Goal: Task Accomplishment & Management: Manage account settings

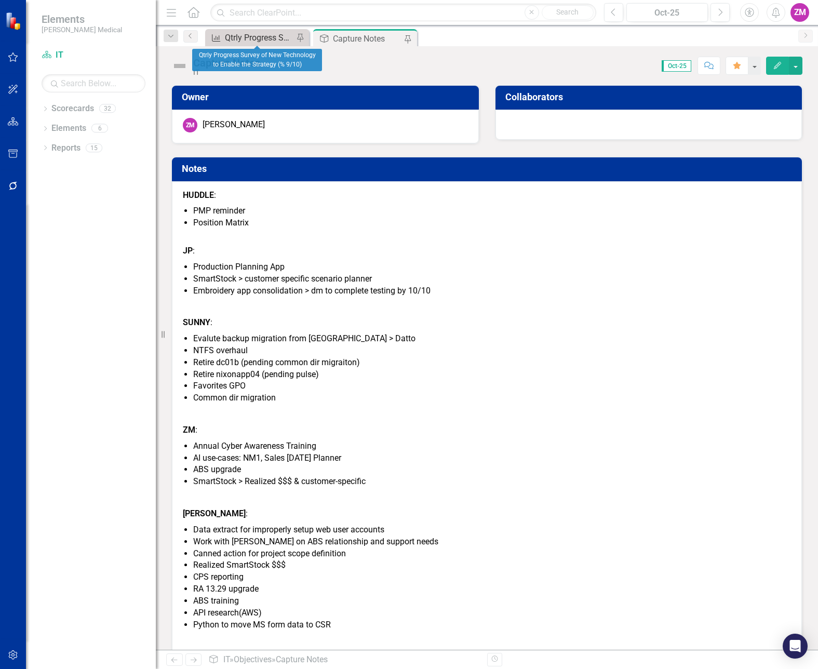
click at [258, 42] on div "Qtrly Progress Survey of New Technology to Enable the Strategy (% 9/10)" at bounding box center [259, 37] width 69 height 13
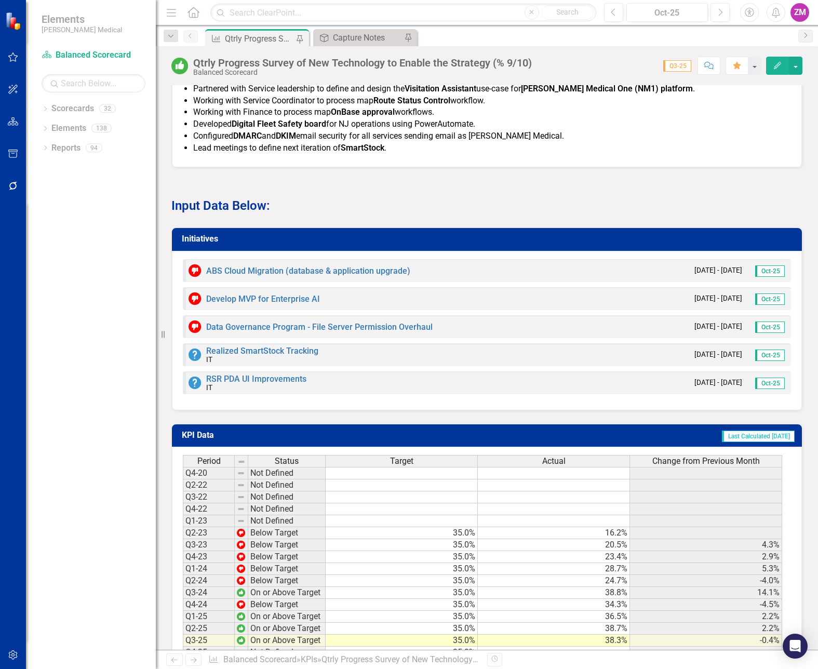
scroll to position [966, 0]
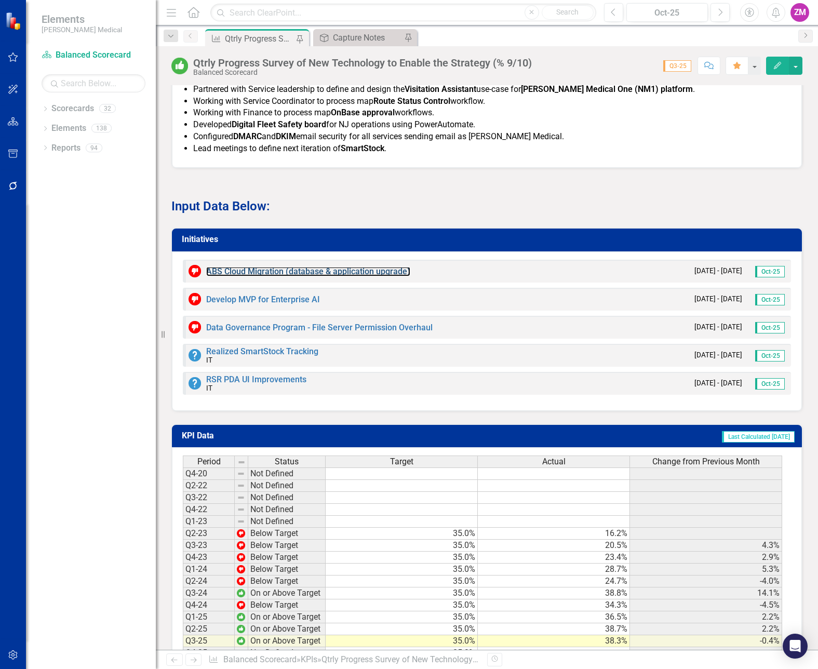
click at [259, 276] on link "ABS Cloud Migration (database & application upgrade)" at bounding box center [308, 271] width 204 height 10
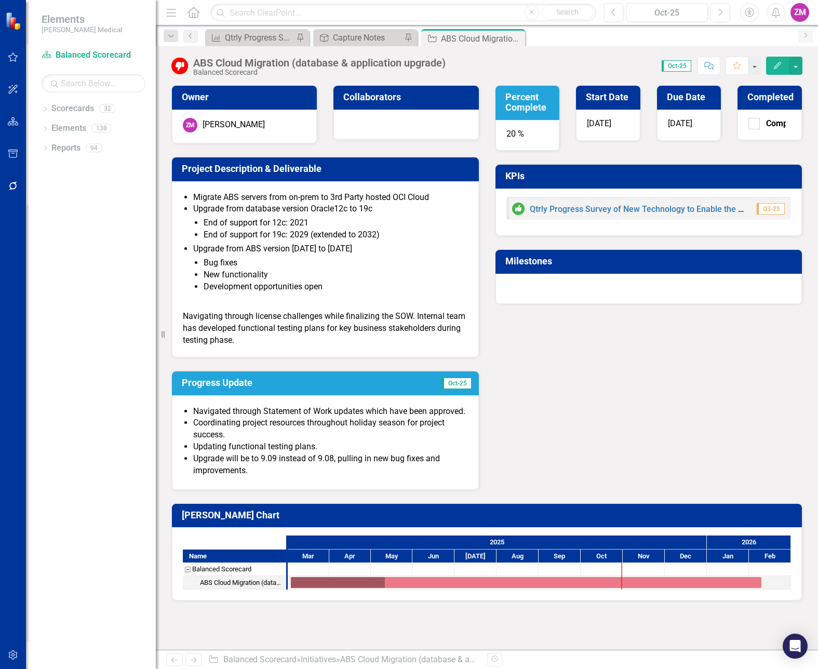
click at [301, 422] on li "Coordinating project resources throughout holiday season for project success." at bounding box center [330, 429] width 275 height 24
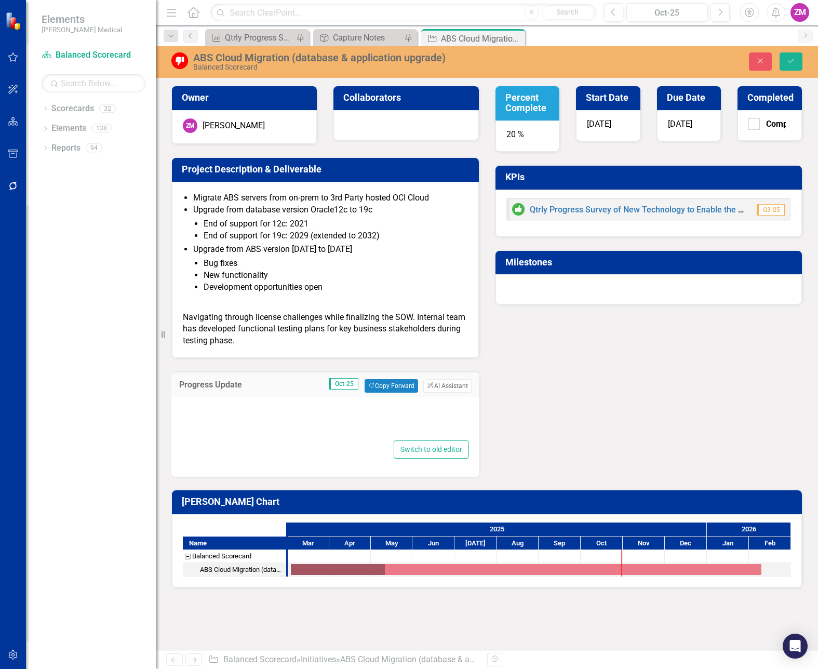
type textarea "<ul> <li>Navigated through Statement of Work updates which have been approved.<…"
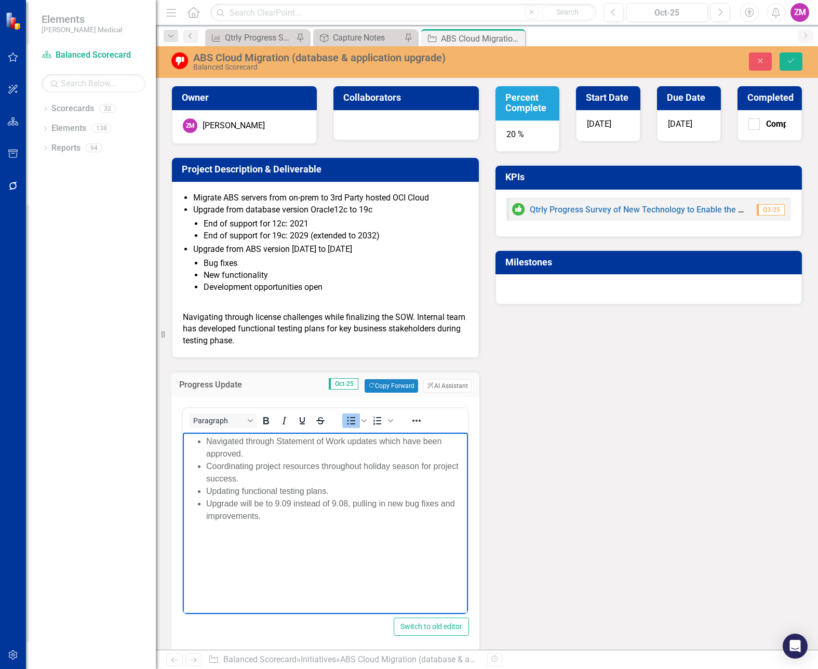
click at [262, 452] on li "Navigated through Statement of Work updates which have been approved." at bounding box center [335, 447] width 259 height 25
click at [290, 511] on li "Upgrade will be to 9.09 instead of 9.08, pulling in new bug fixes and improveme…" at bounding box center [335, 510] width 259 height 25
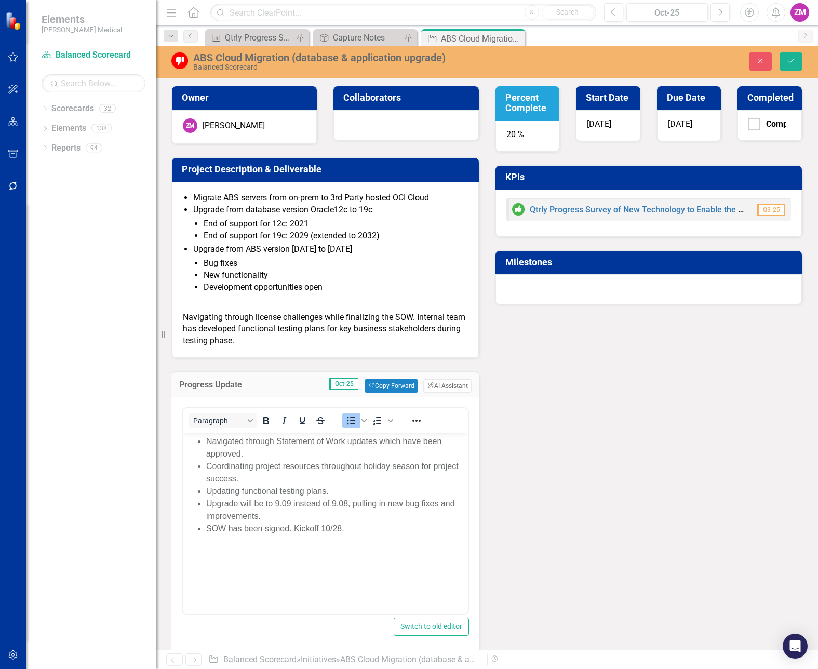
click at [525, 132] on div "20 %" at bounding box center [528, 136] width 64 height 31
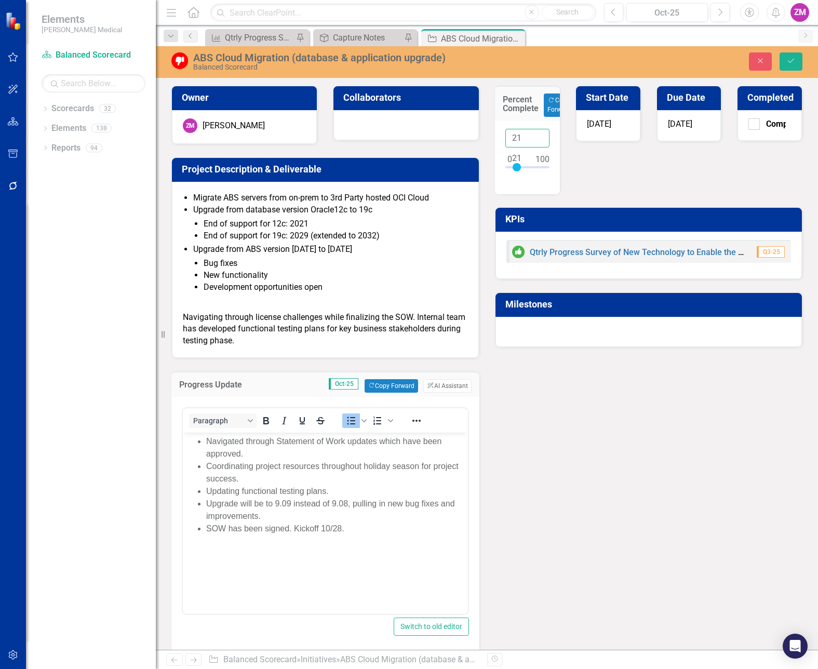
click at [536, 136] on input "21" at bounding box center [527, 138] width 45 height 19
click at [536, 136] on input "22" at bounding box center [527, 138] width 45 height 19
click at [536, 136] on input "23" at bounding box center [527, 138] width 45 height 19
click at [536, 136] on input "24" at bounding box center [527, 138] width 45 height 19
type input "25"
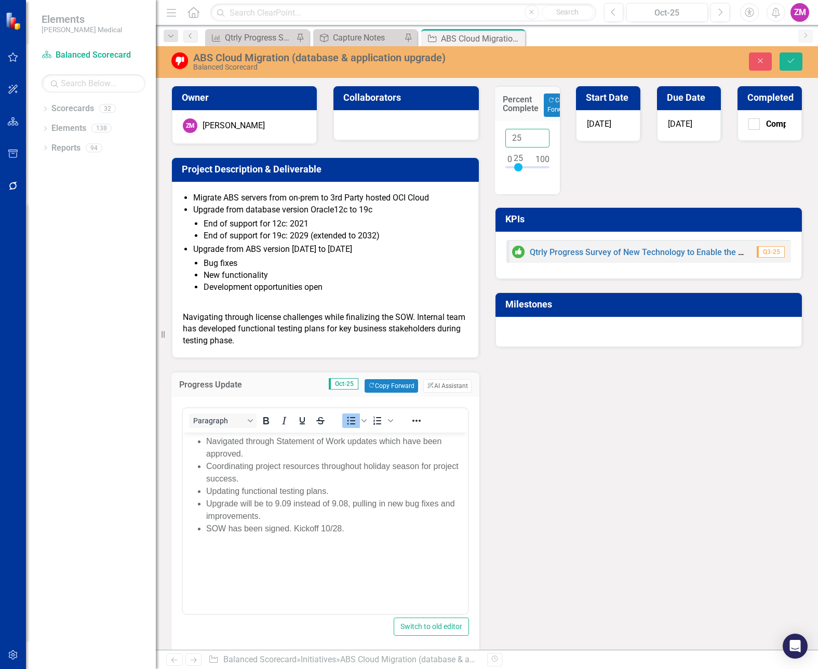
click at [536, 136] on input "25" at bounding box center [527, 138] width 45 height 19
click at [791, 62] on icon "submit" at bounding box center [791, 61] width 6 height 4
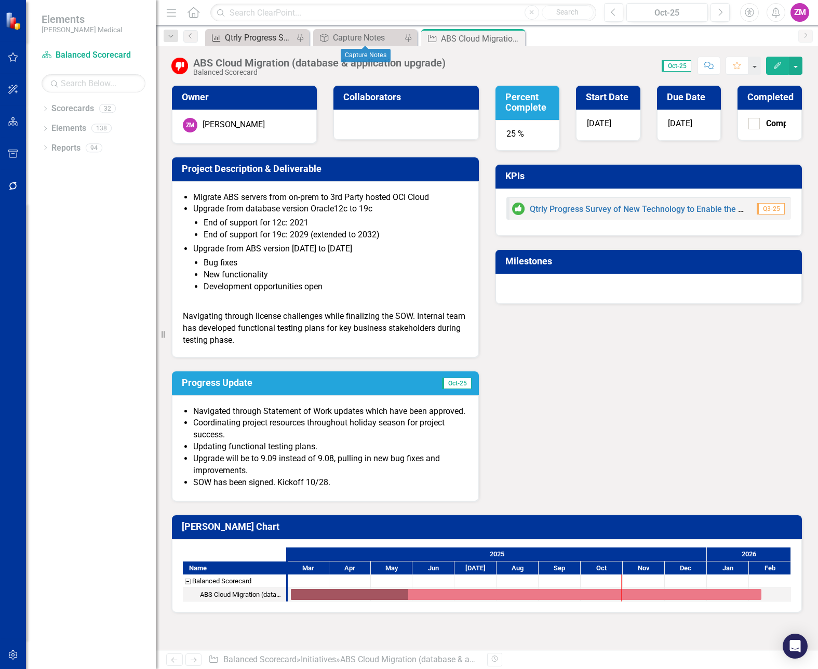
click at [266, 35] on div "Qtrly Progress Survey of New Technology to Enable the Strategy (% 9/10)" at bounding box center [259, 37] width 69 height 13
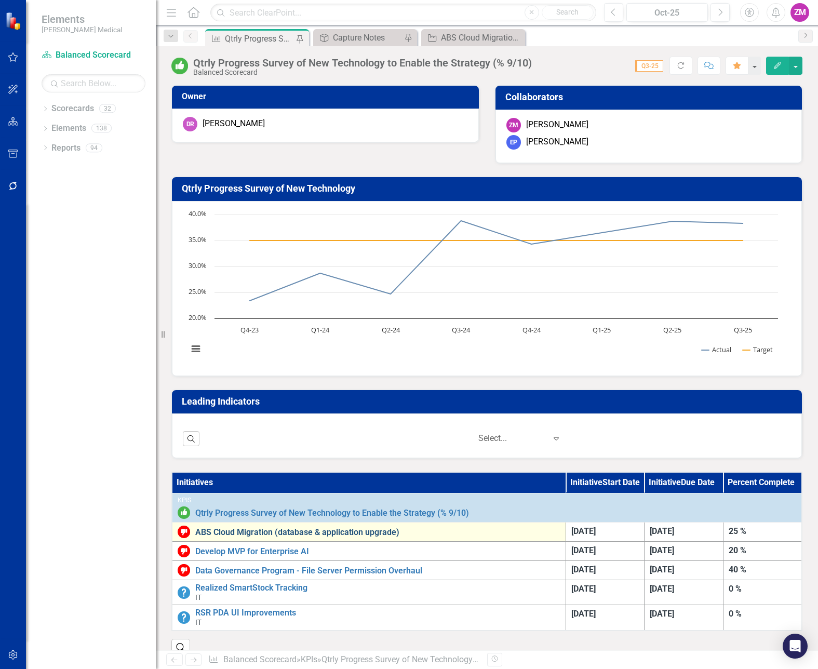
scroll to position [260, 0]
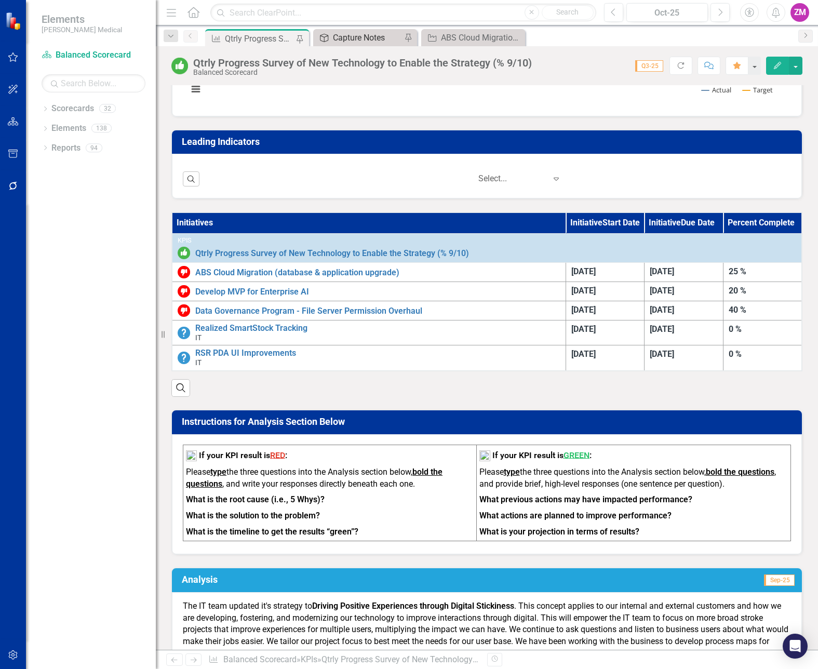
click at [353, 43] on div "Capture Notes" at bounding box center [367, 37] width 69 height 13
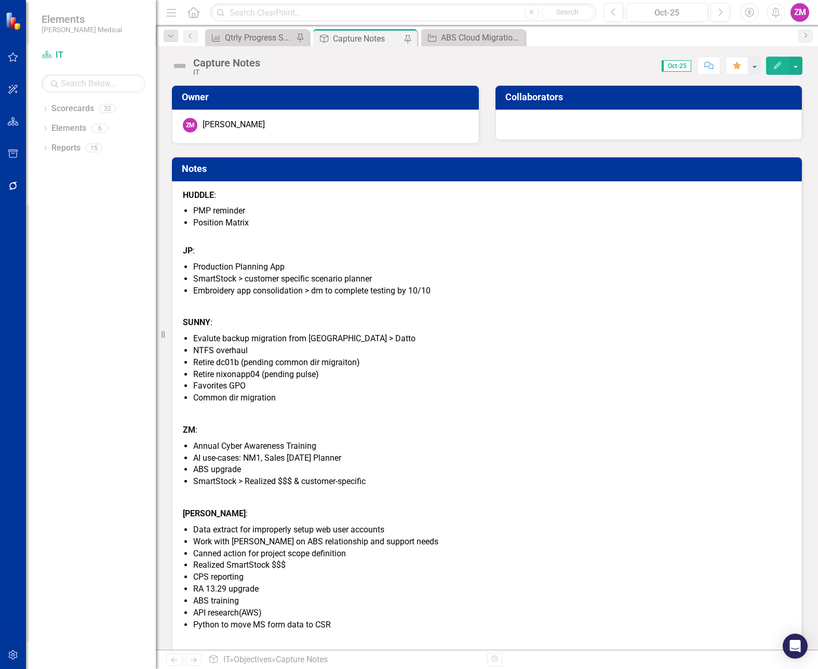
click at [269, 267] on li "Production Planning App" at bounding box center [492, 267] width 598 height 12
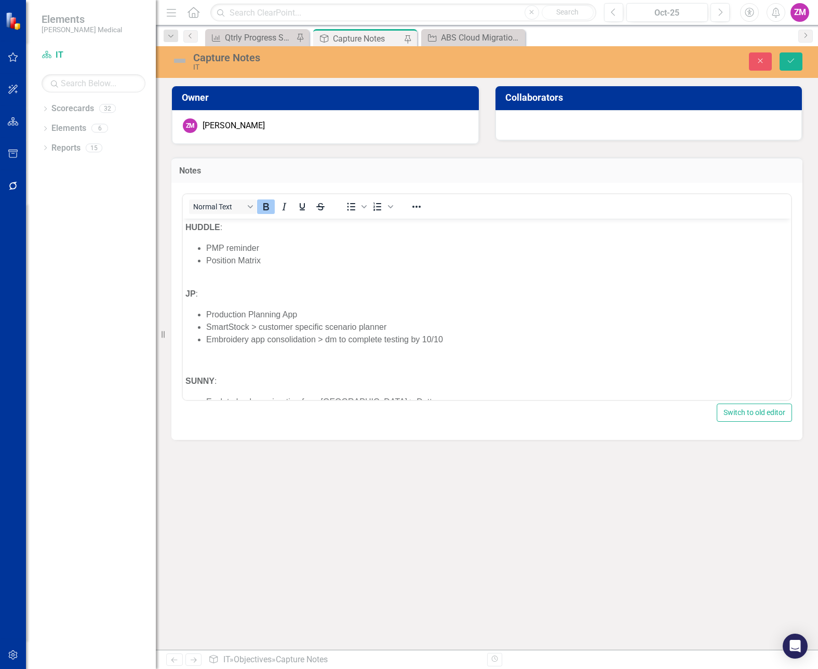
scroll to position [52, 0]
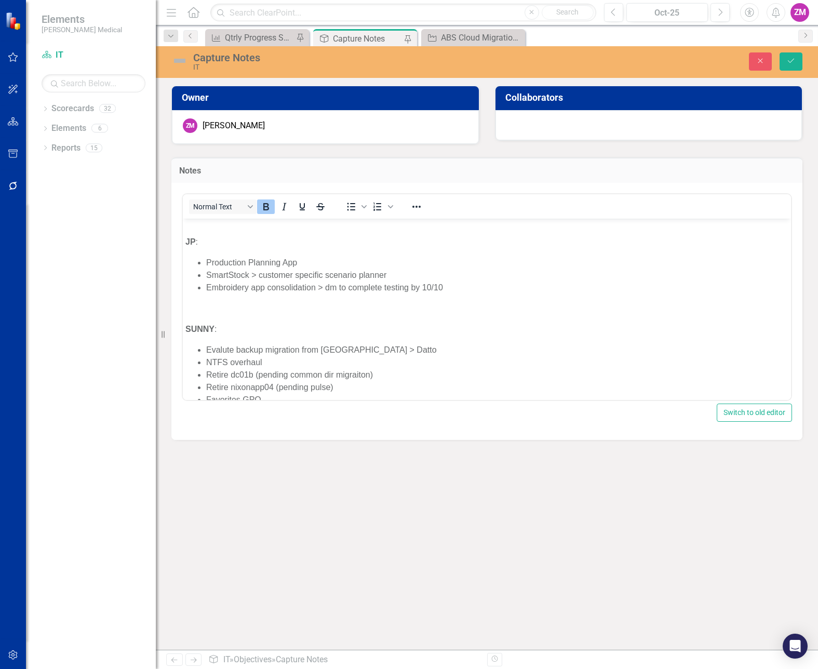
click at [371, 275] on li "SmartStock > customer specific scenario planner" at bounding box center [497, 275] width 582 height 12
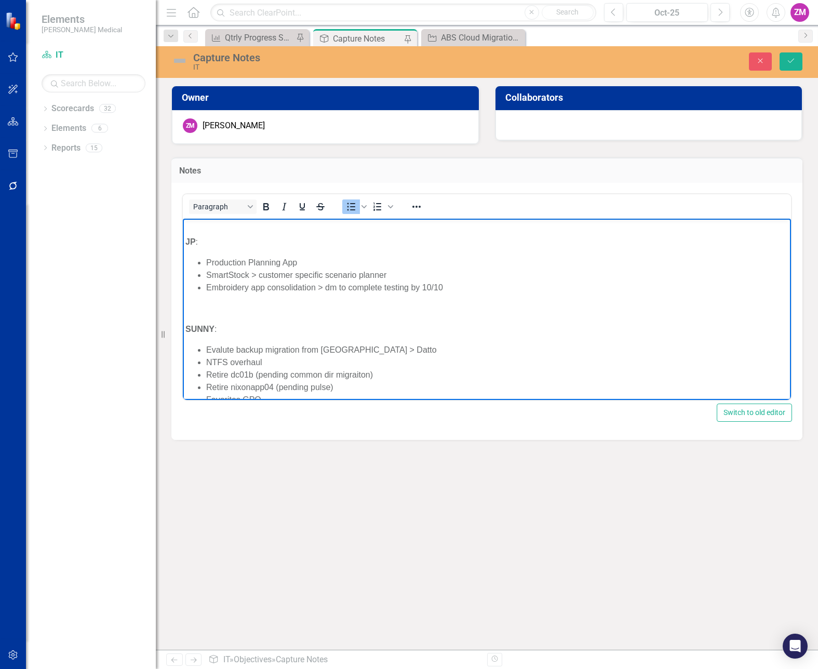
click at [418, 280] on li "SmartStock > customer specific scenario planner" at bounding box center [497, 275] width 582 height 12
drag, startPoint x: 220, startPoint y: 287, endPoint x: 444, endPoint y: 291, distance: 223.4
click at [443, 290] on li "Embroidery app consolidation > dm to complete testing by 10/10" at bounding box center [497, 287] width 582 height 12
click at [415, 314] on body "HUDDLE : PMP reminder Position Matrix JP : Production Planning App SmartStock >…" at bounding box center [487, 497] width 608 height 662
click at [407, 309] on p "Rich Text Area. Press ALT-0 for help." at bounding box center [486, 308] width 603 height 12
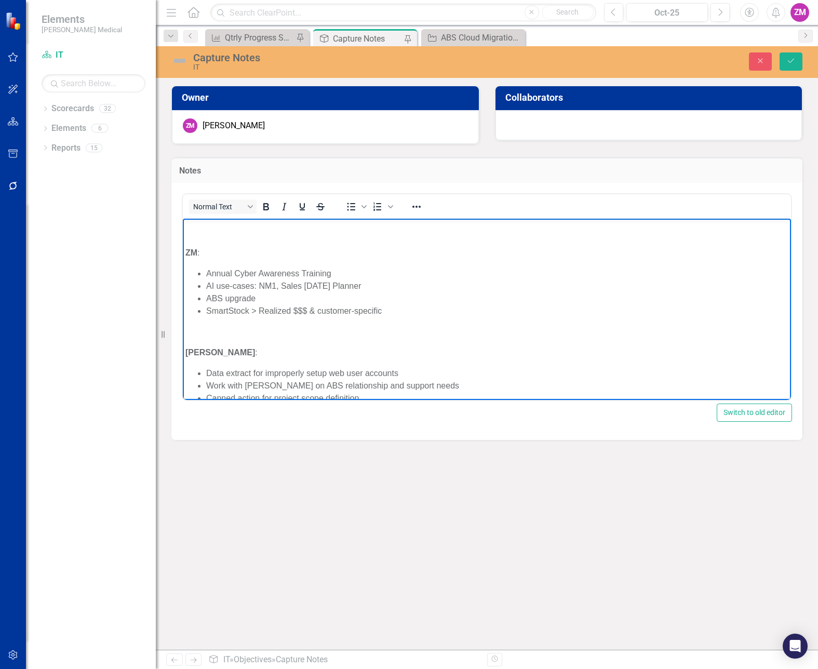
scroll to position [260, 0]
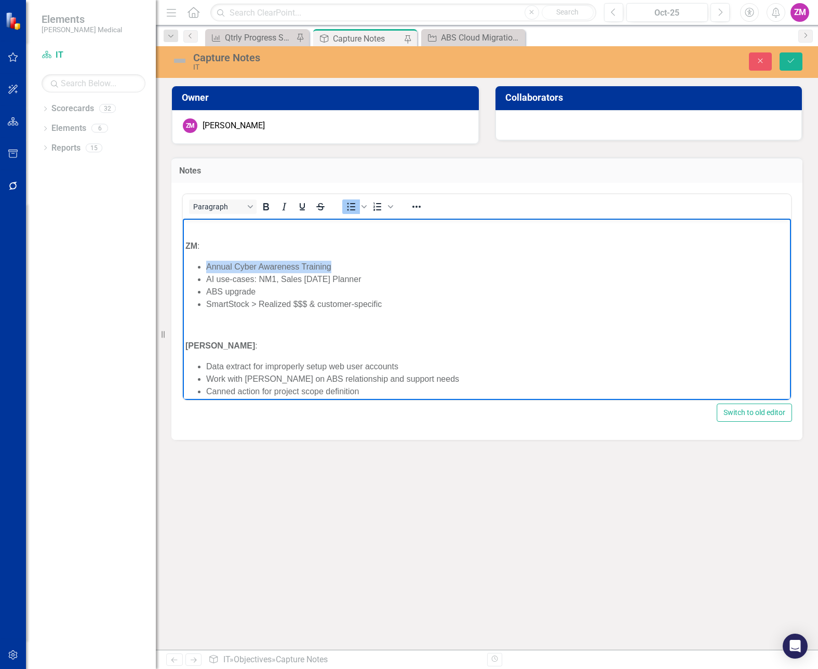
drag, startPoint x: 348, startPoint y: 266, endPoint x: 203, endPoint y: 277, distance: 145.8
click at [202, 272] on ul "Annual Cyber Awareness Training AI use-cases: NM1, Sales [DATE] Planner ABS upg…" at bounding box center [486, 285] width 603 height 50
click at [218, 289] on li "ABS upgrade" at bounding box center [497, 291] width 582 height 12
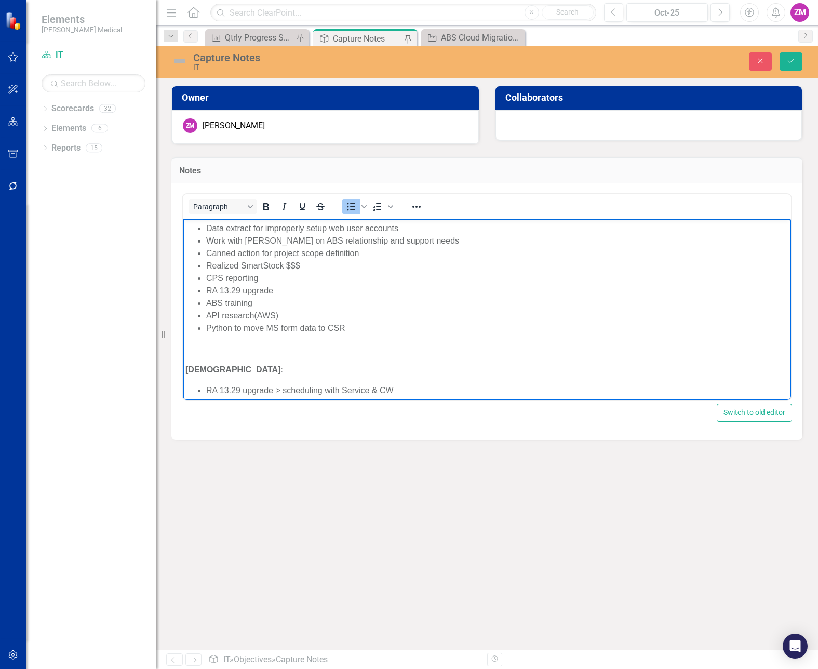
scroll to position [0, 0]
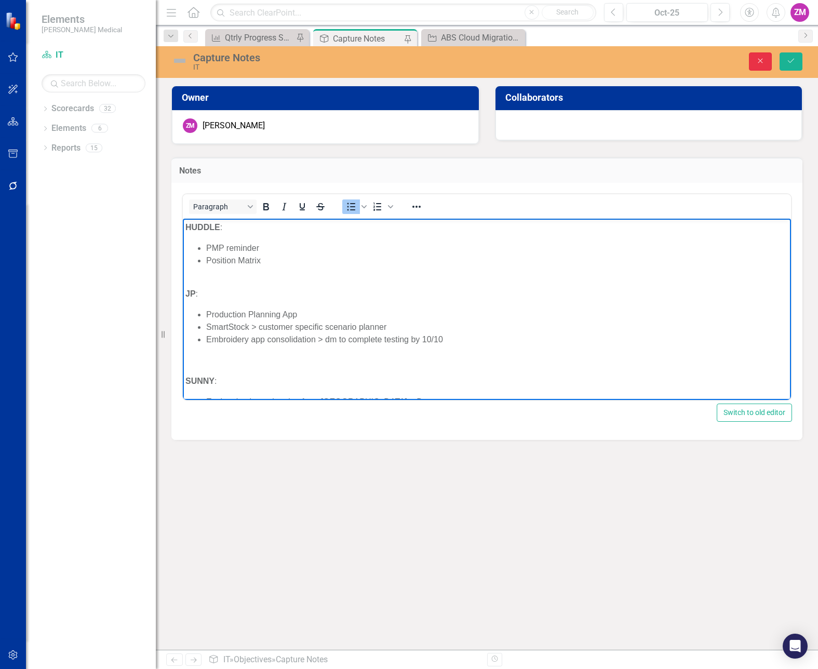
click at [761, 59] on icon "Close" at bounding box center [760, 60] width 9 height 7
